Goal: Navigation & Orientation: Go to known website

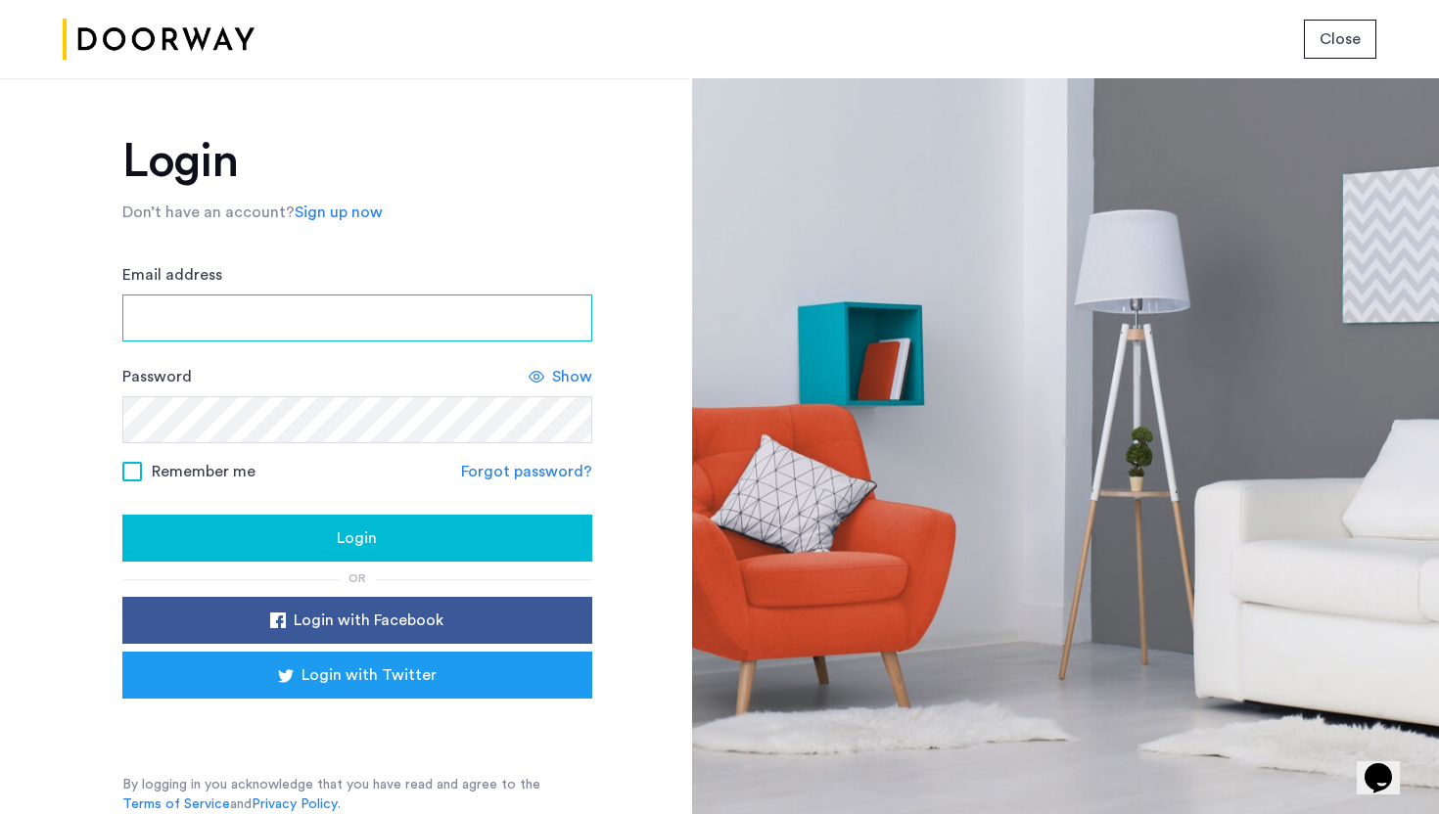
type input "**********"
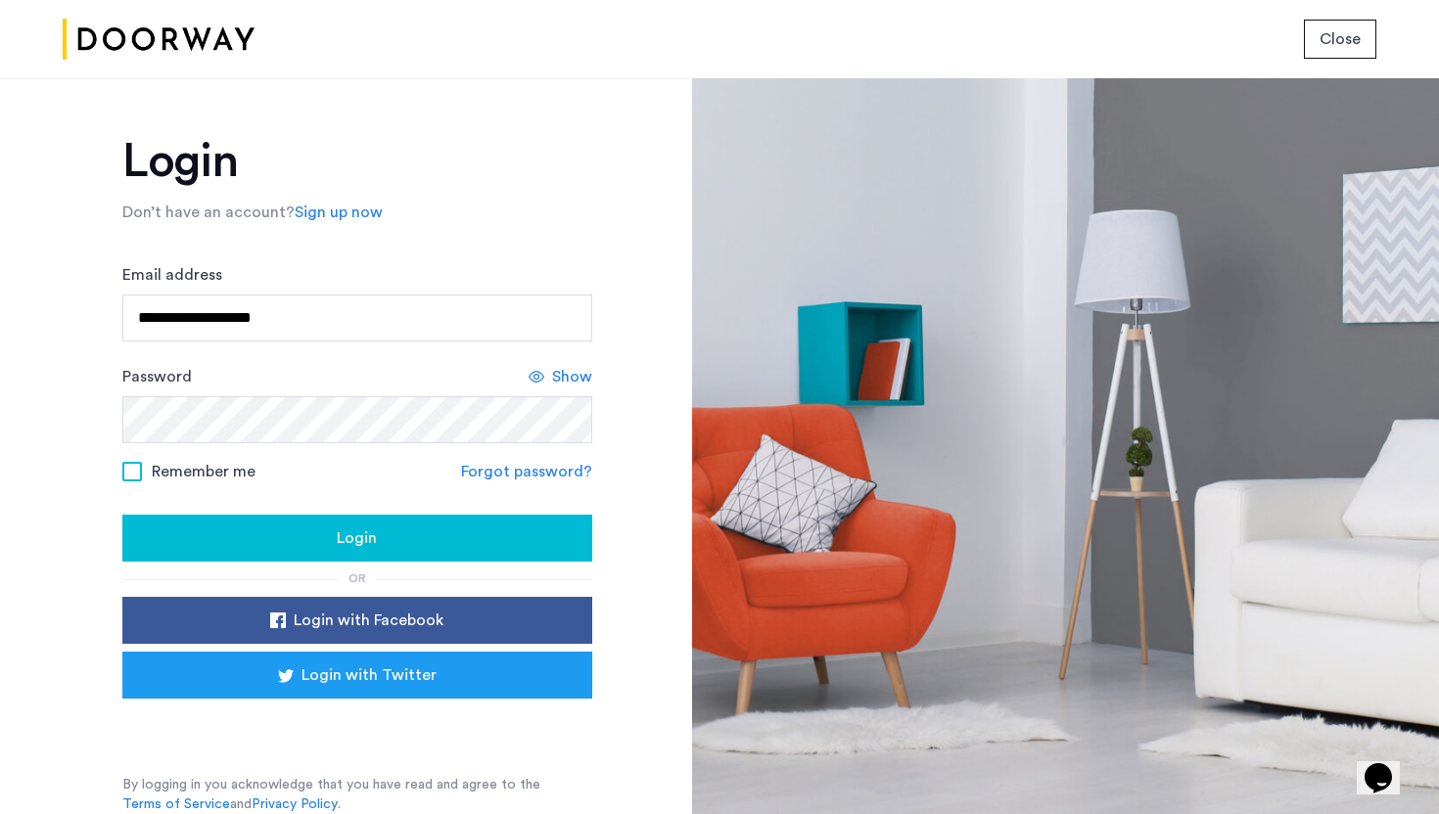
click at [301, 533] on div "Login" at bounding box center [357, 538] width 439 height 23
